Goal: Information Seeking & Learning: Compare options

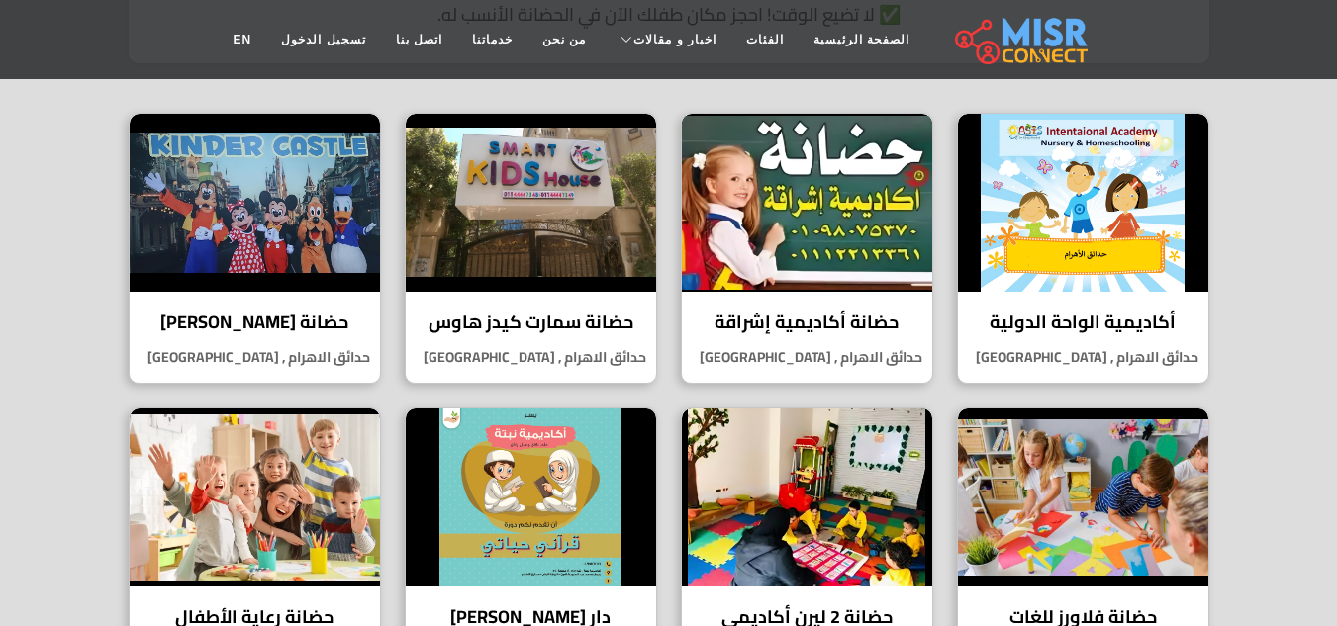
scroll to position [632, 0]
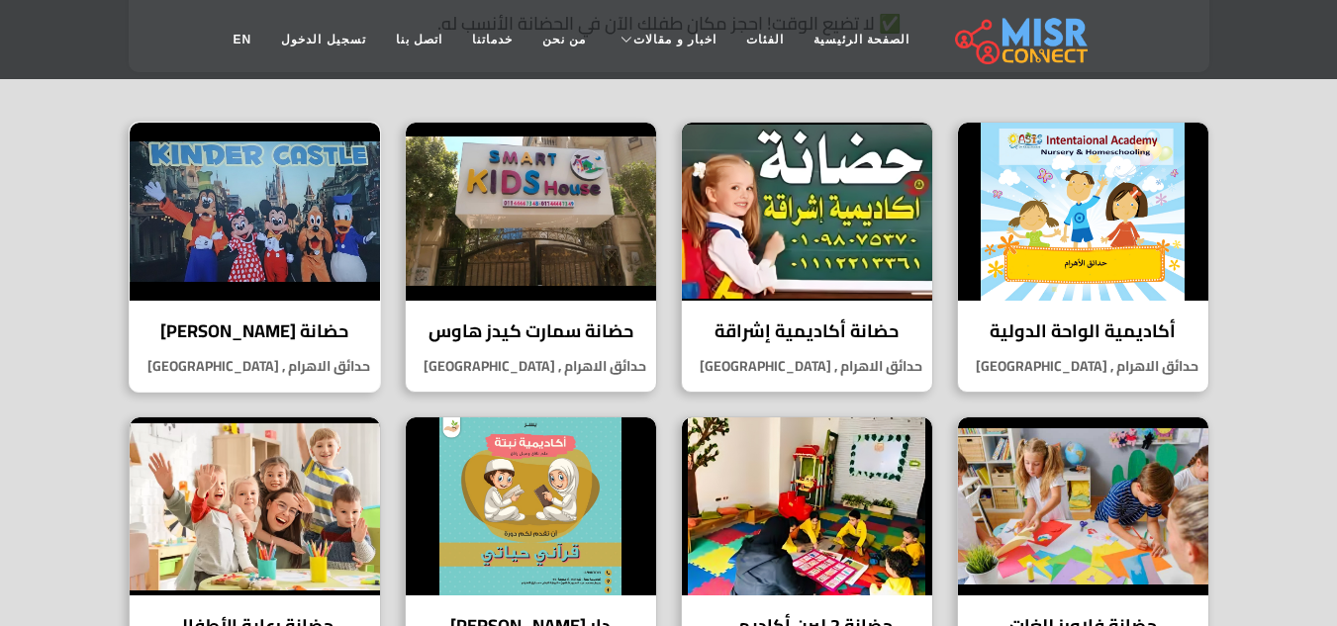
click at [241, 243] on img at bounding box center [255, 212] width 250 height 178
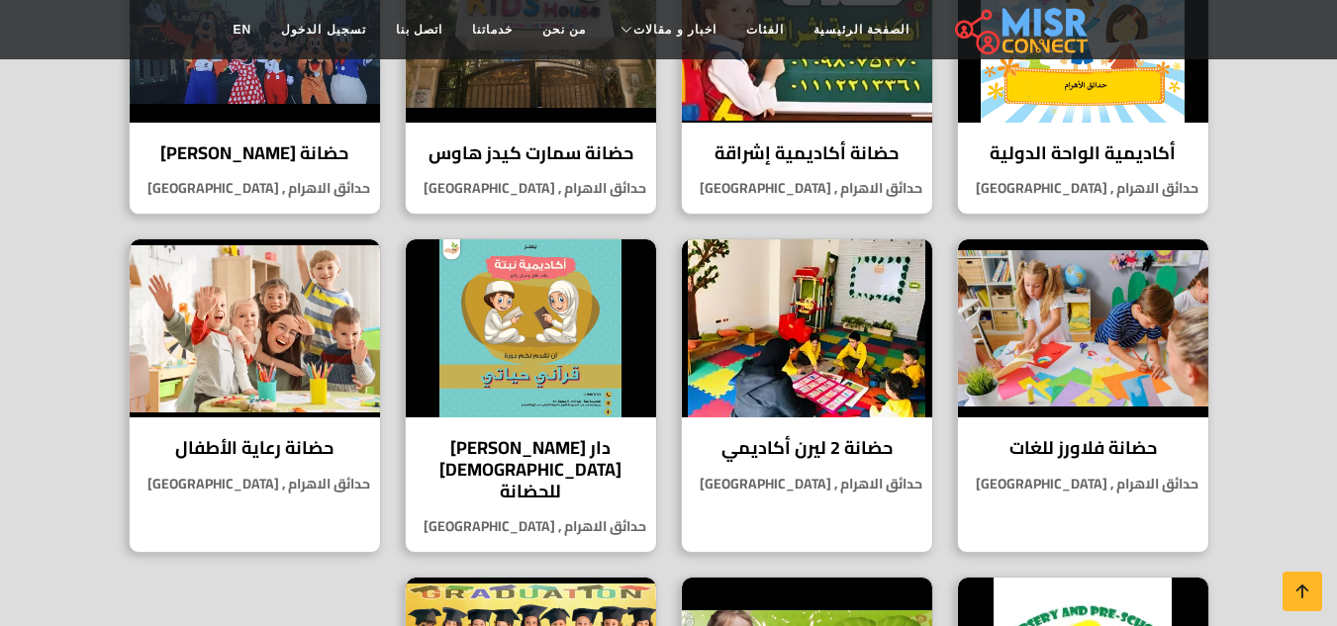
scroll to position [832, 0]
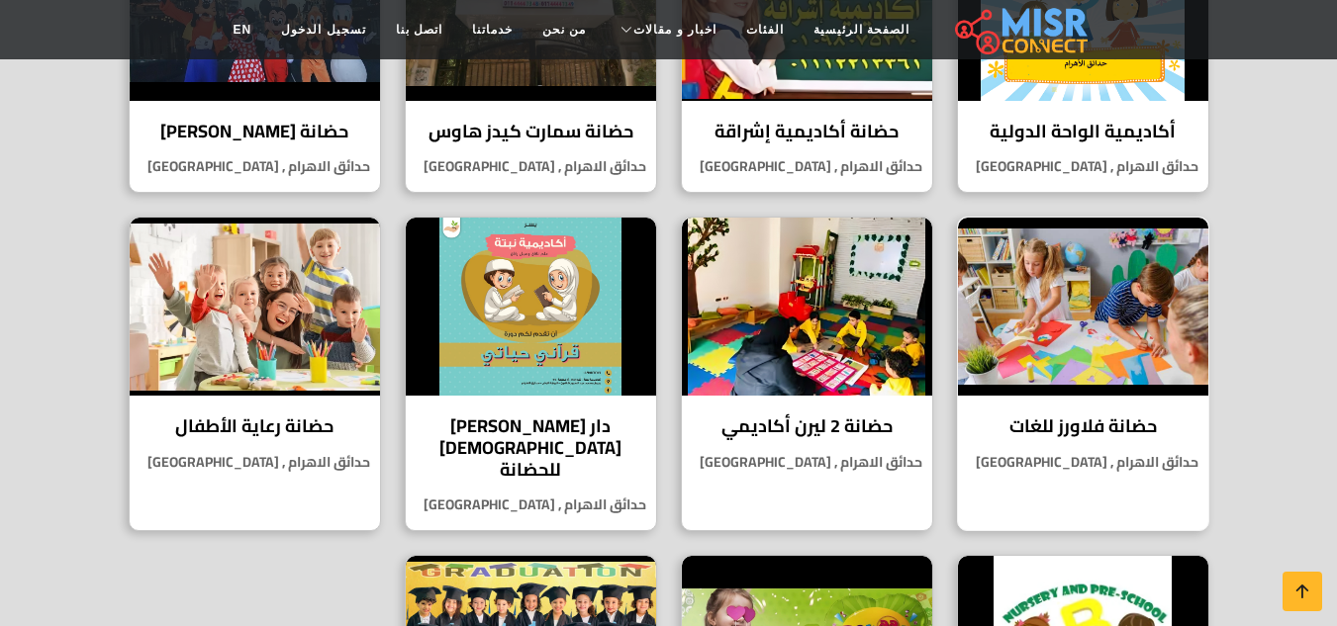
click at [1058, 265] on img at bounding box center [1083, 307] width 250 height 178
click at [791, 273] on img at bounding box center [807, 307] width 250 height 178
click at [262, 318] on img at bounding box center [255, 307] width 250 height 178
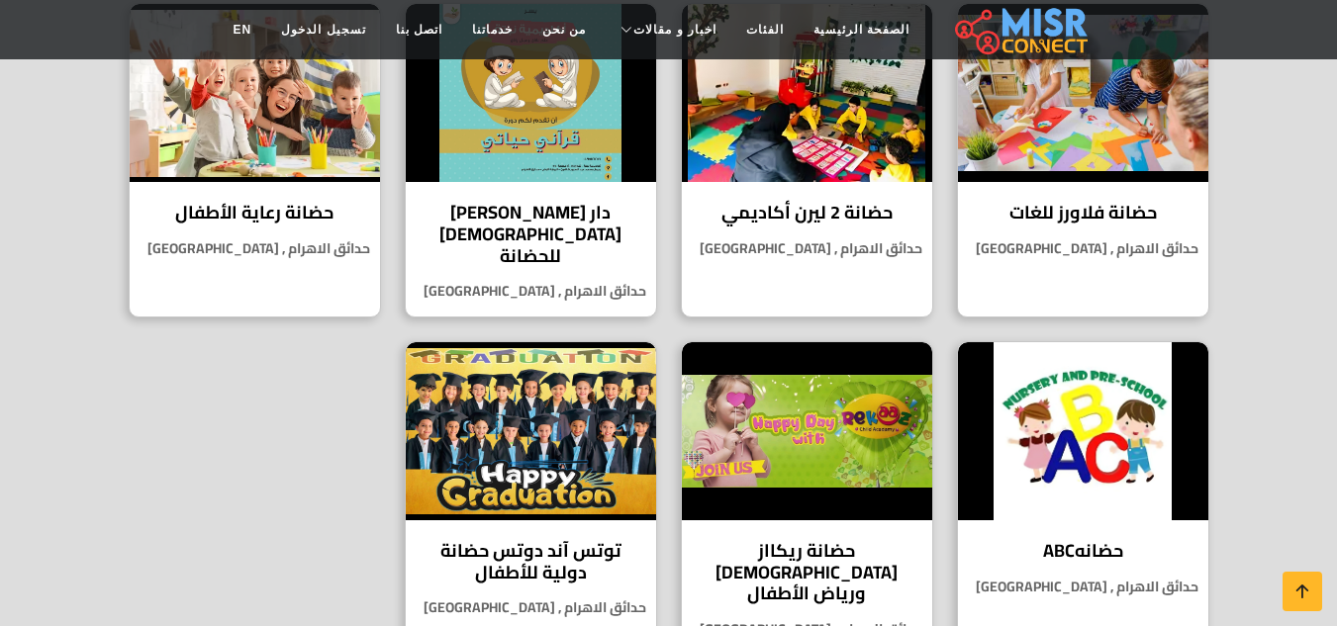
scroll to position [1086, 0]
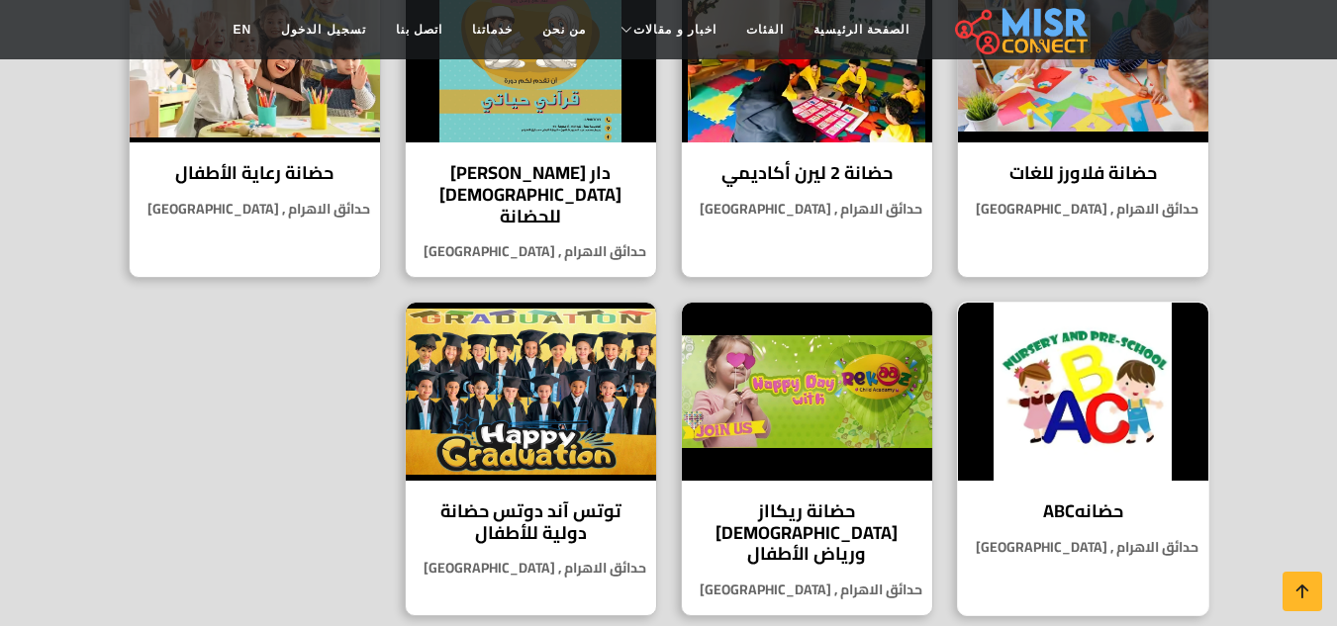
click at [1073, 352] on img at bounding box center [1083, 392] width 250 height 178
click at [581, 369] on img at bounding box center [531, 392] width 250 height 178
click at [574, 337] on img at bounding box center [531, 392] width 250 height 178
